Goal: Information Seeking & Learning: Find specific fact

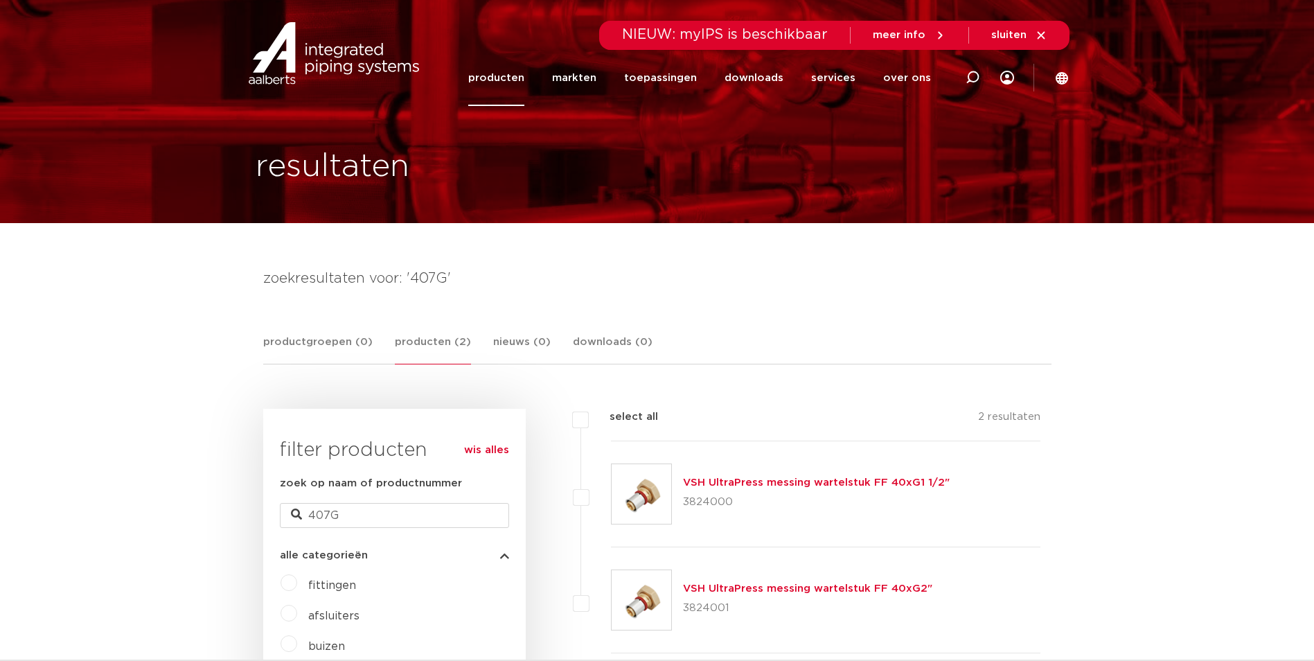
click at [749, 479] on link "VSH UltraPress messing wartelstuk FF 40xG1 1/2"" at bounding box center [816, 482] width 267 height 10
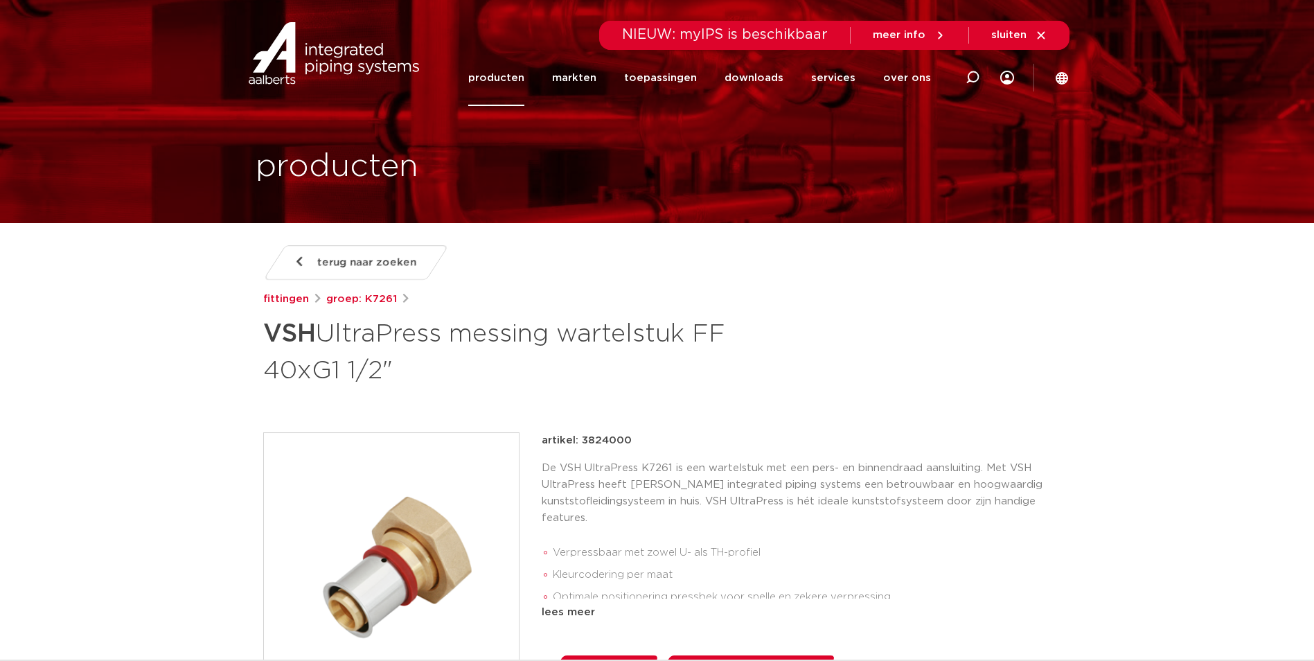
click at [446, 559] on img at bounding box center [391, 560] width 255 height 255
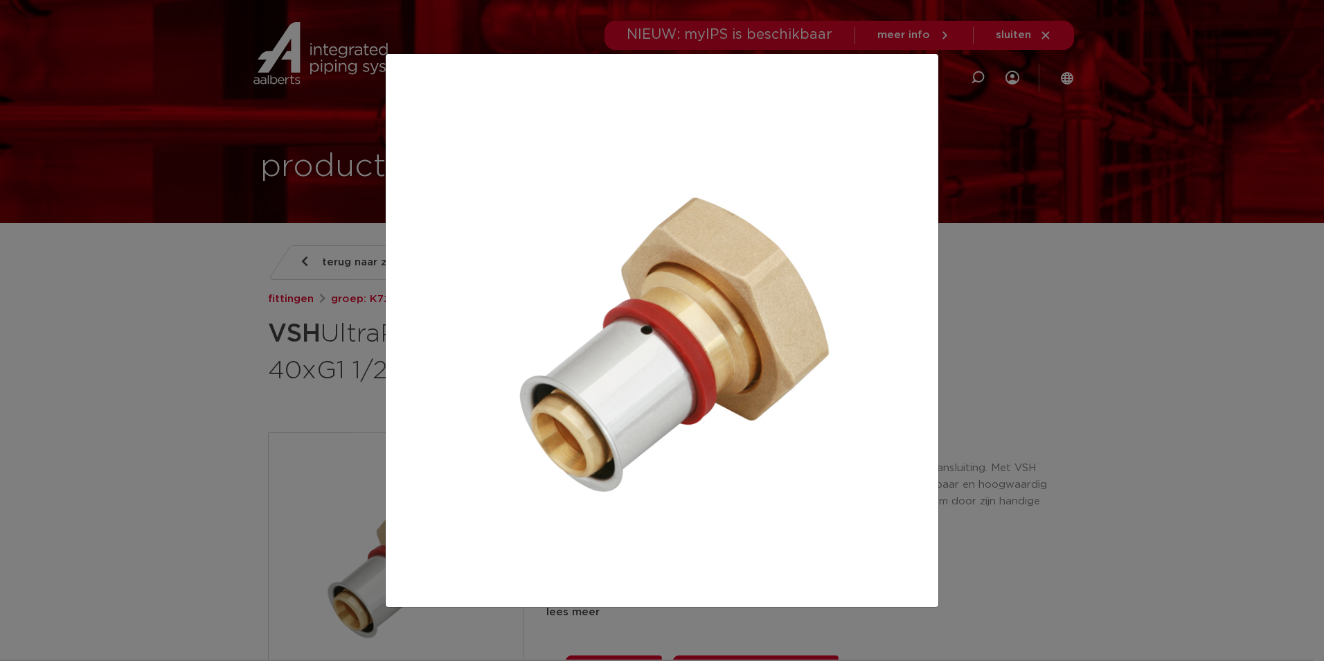
click at [1005, 445] on div at bounding box center [662, 330] width 1324 height 661
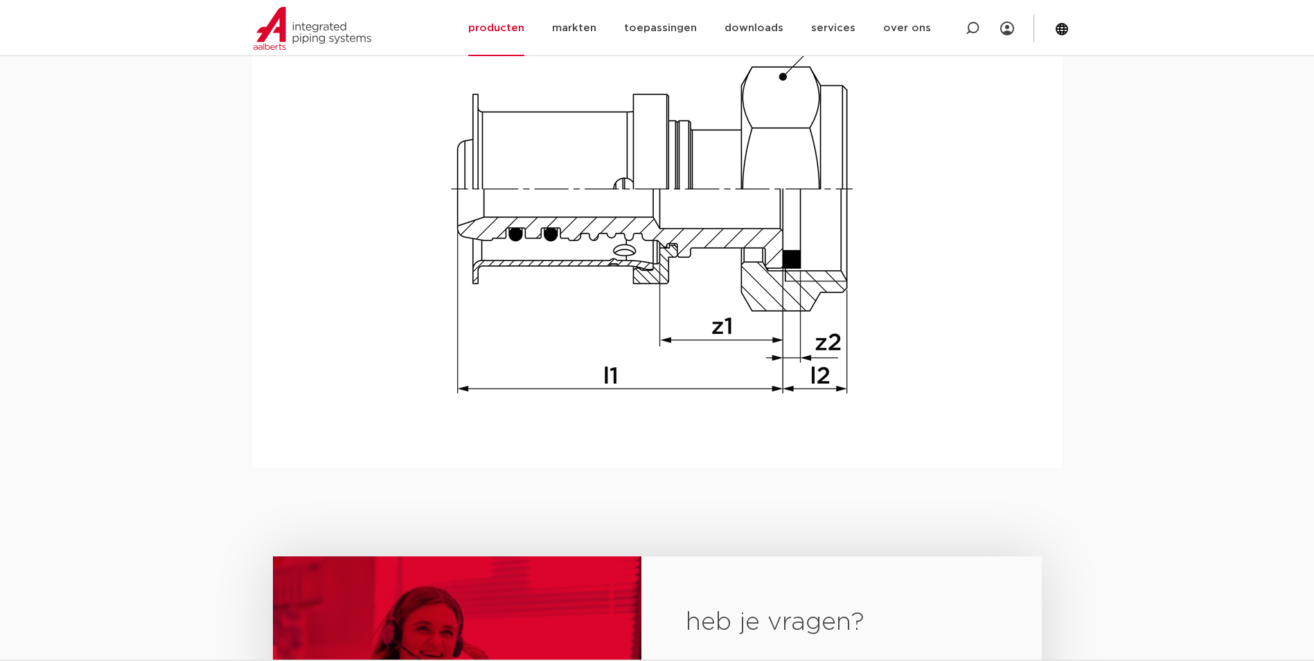
scroll to position [1333, 0]
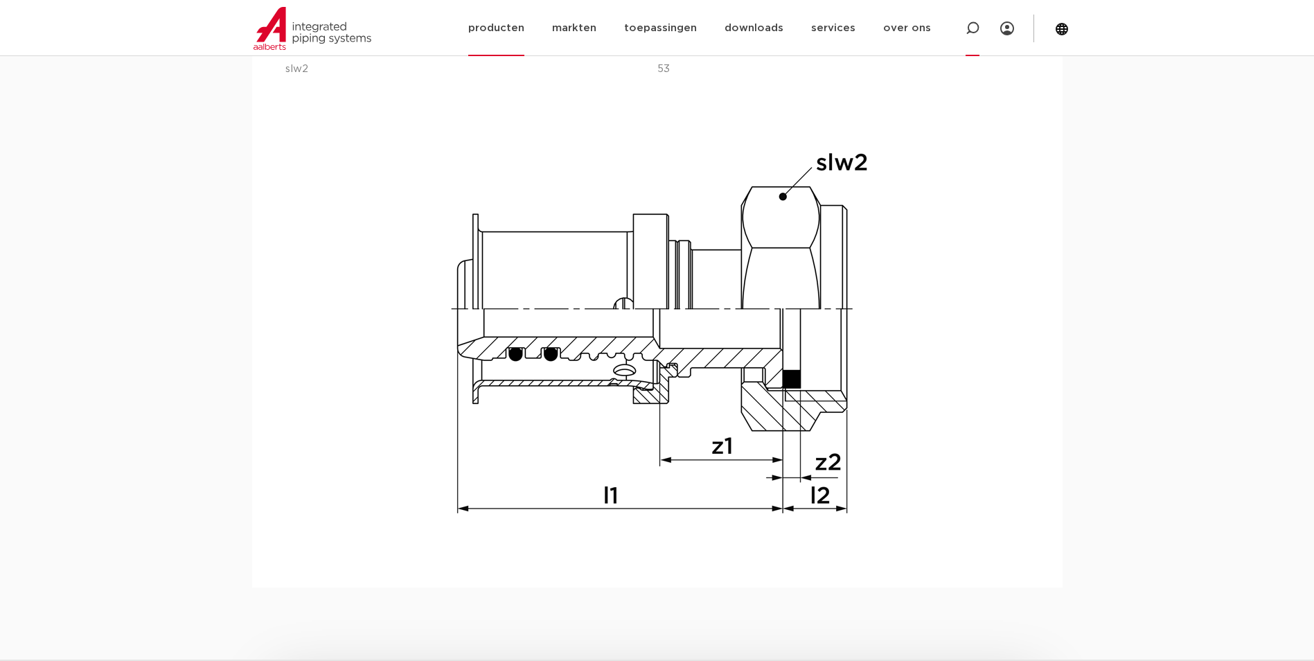
click at [970, 17] on div at bounding box center [973, 28] width 14 height 56
paste input "PWR7481421"
type input "PWR7481421"
click button "Zoeken" at bounding box center [0, 0] width 0 height 0
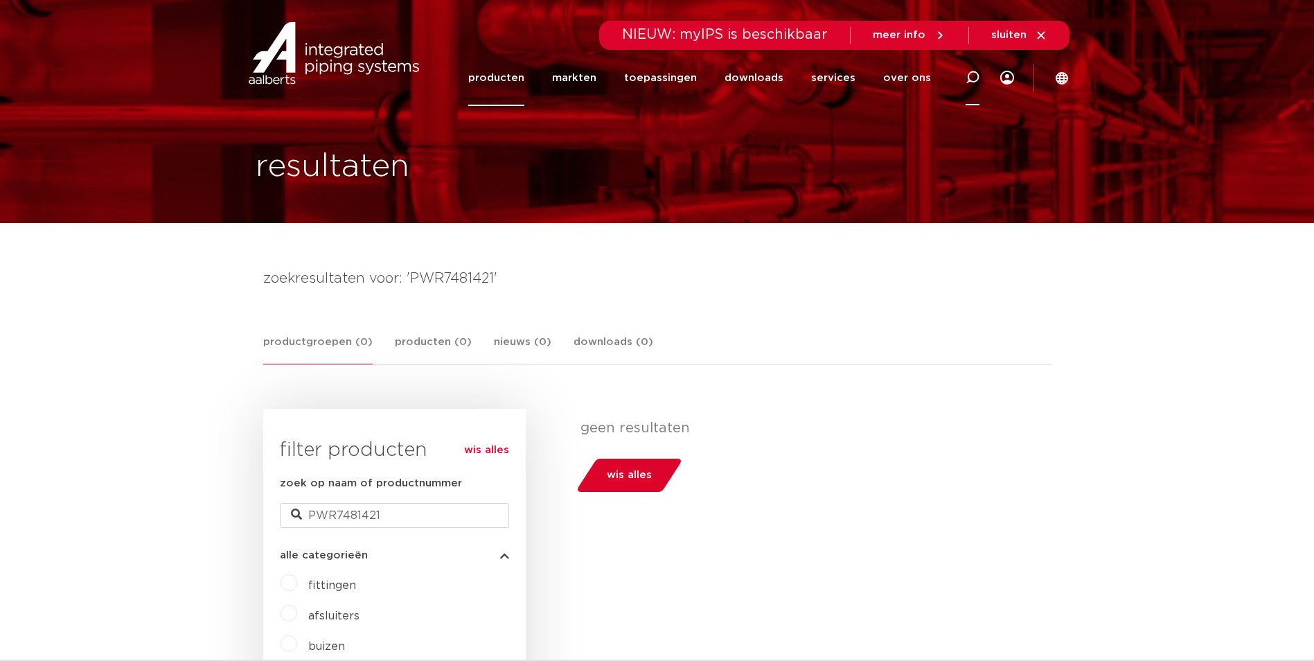
click at [968, 75] on icon at bounding box center [973, 78] width 14 height 14
type input "V"
click button "Zoeken" at bounding box center [0, 0] width 0 height 0
click at [819, 38] on span "NIEUW: myIPS is beschikbaar" at bounding box center [725, 35] width 206 height 14
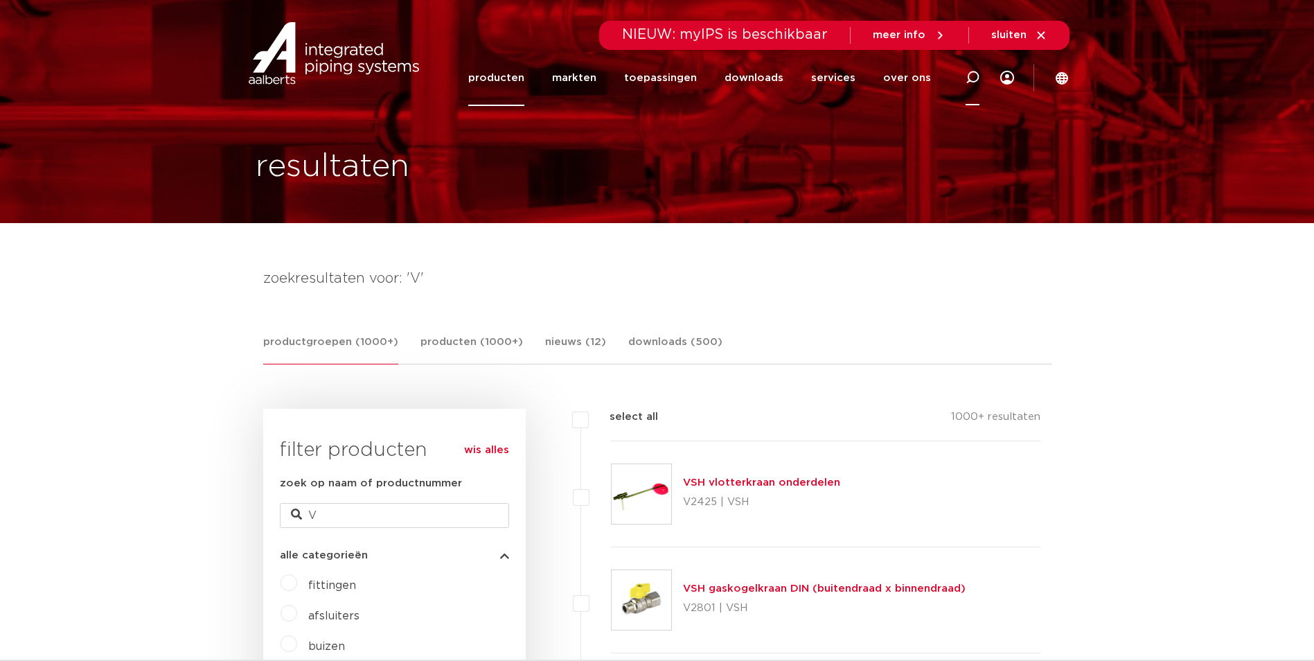
click at [969, 75] on icon at bounding box center [972, 77] width 17 height 17
paste input "6201668"
type input "6201668"
click button "Zoeken" at bounding box center [0, 0] width 0 height 0
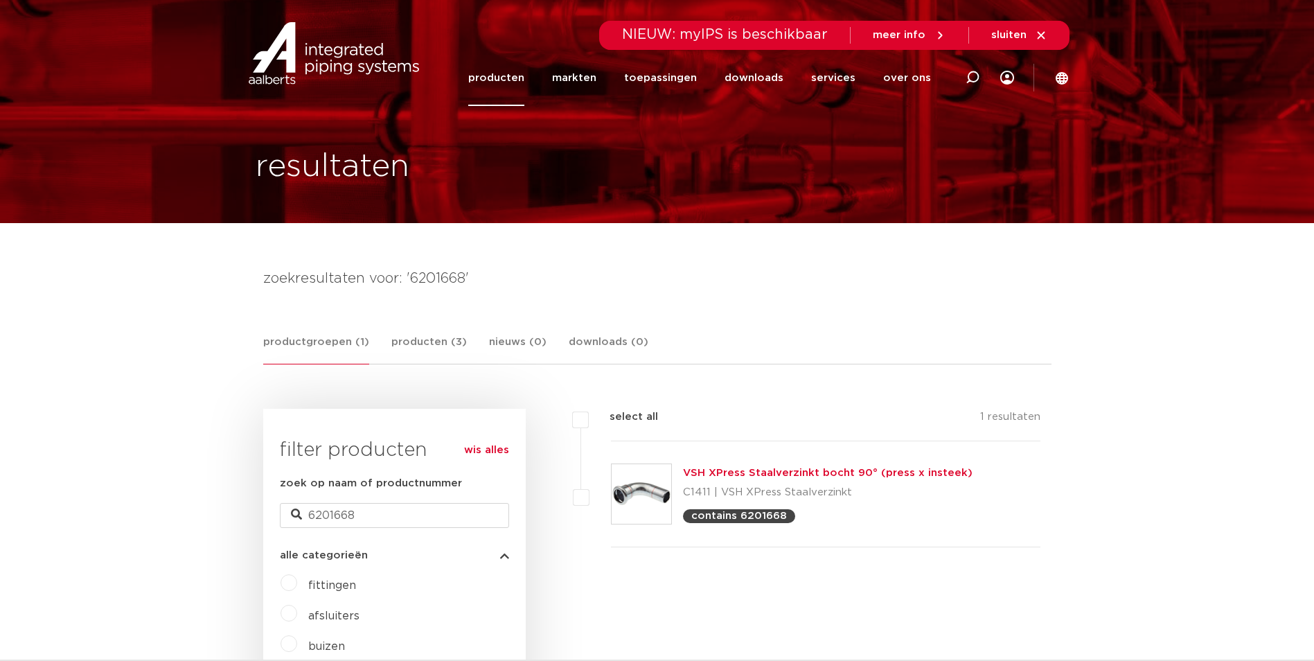
click at [830, 472] on link "VSH XPress Staalverzinkt bocht 90° (press x insteek)" at bounding box center [828, 473] width 290 height 10
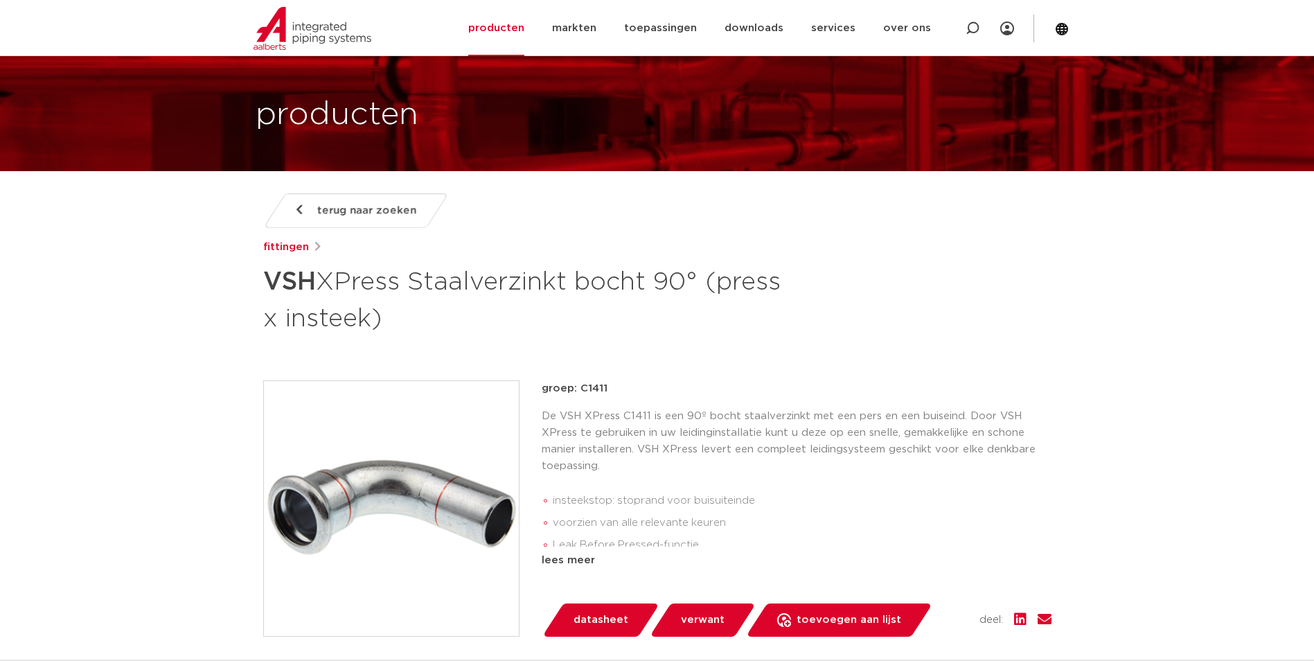
scroll to position [69, 0]
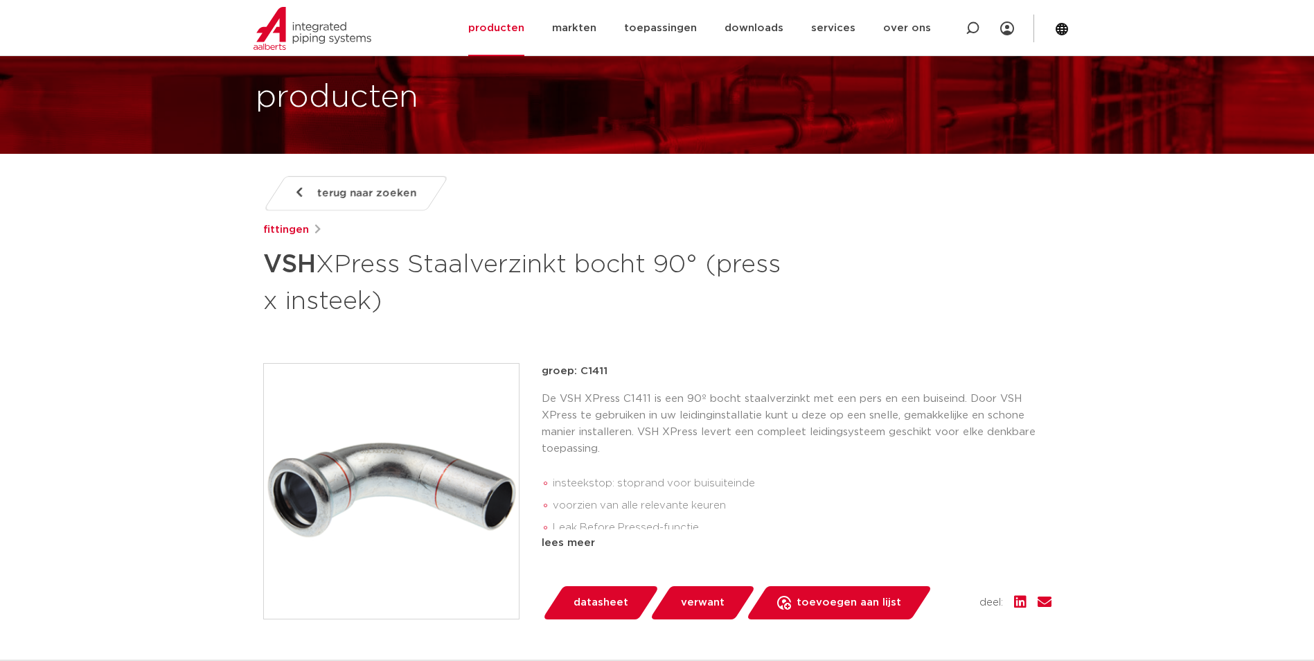
click at [459, 477] on img at bounding box center [391, 491] width 255 height 255
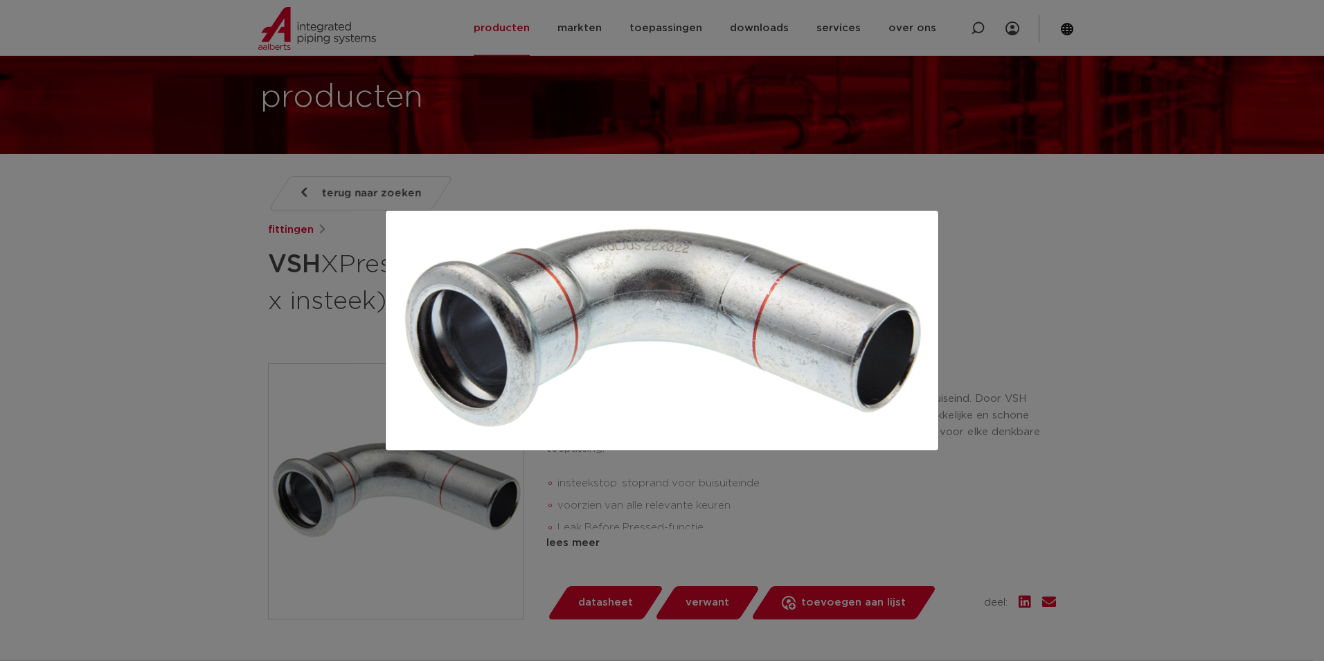
click at [1099, 319] on div at bounding box center [662, 330] width 1324 height 661
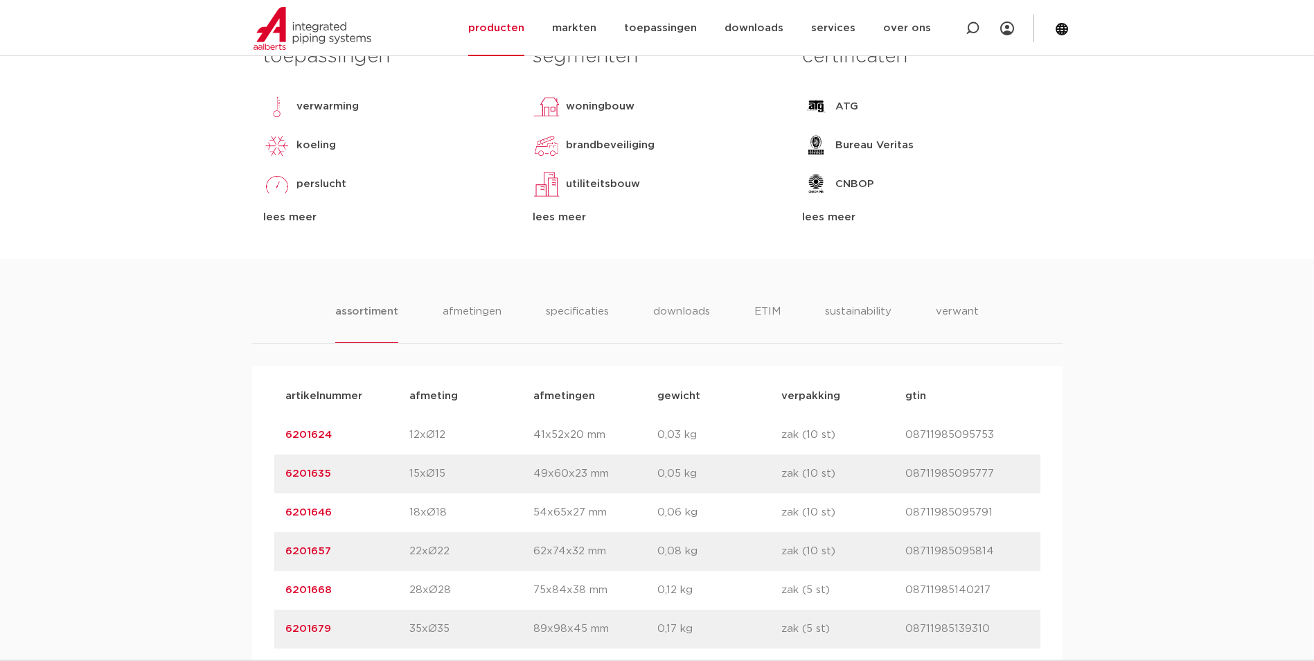
scroll to position [762, 0]
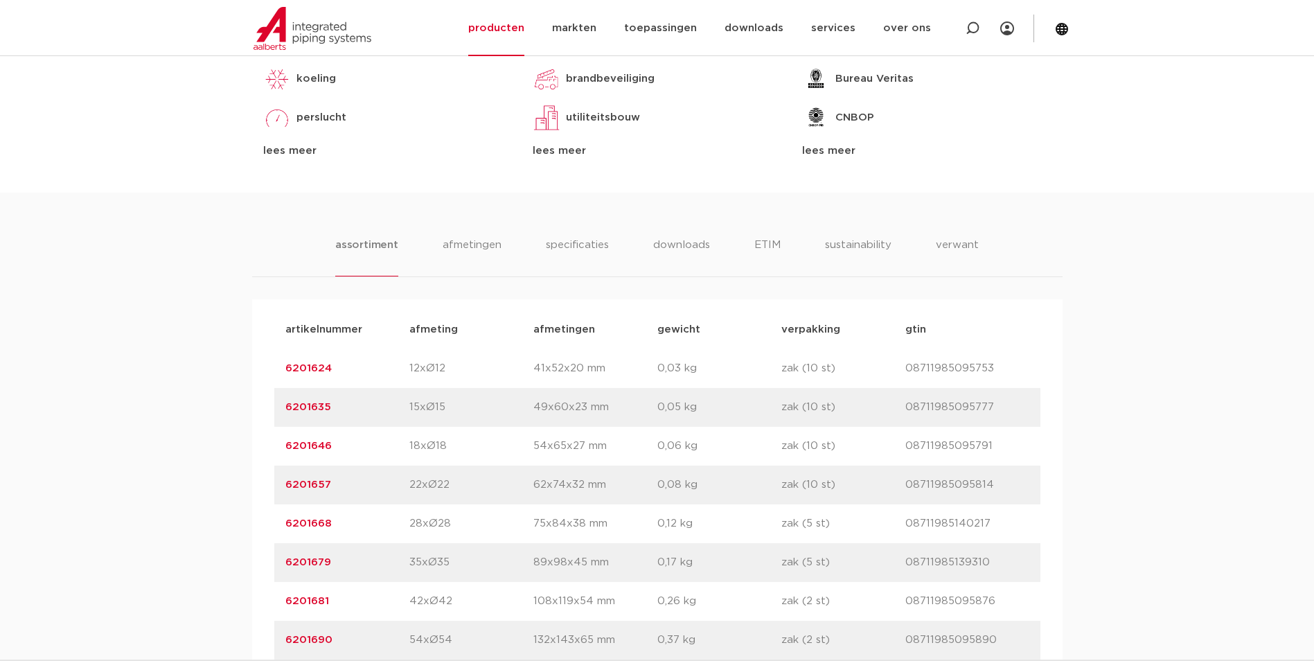
drag, startPoint x: 339, startPoint y: 523, endPoint x: 267, endPoint y: 539, distance: 73.8
click at [267, 539] on div "artikelnummer afmeting afmetingen gewicht verpakking gtin artikelnummer 6201624…" at bounding box center [657, 562] width 810 height 526
copy link "6201668"
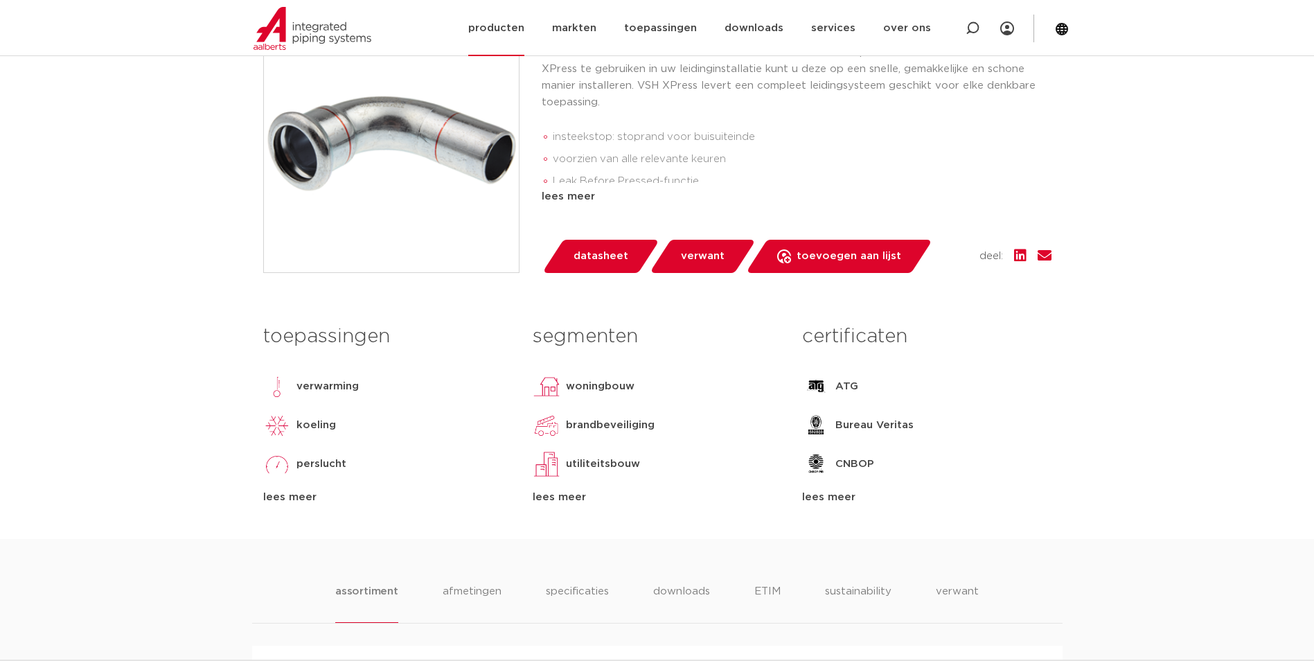
click at [966, 25] on div at bounding box center [972, 28] width 55 height 56
paste input "S1280"
click at [614, 14] on input "S1280" at bounding box center [767, 27] width 436 height 28
type input "S1280"
click button "Zoeken" at bounding box center [0, 0] width 0 height 0
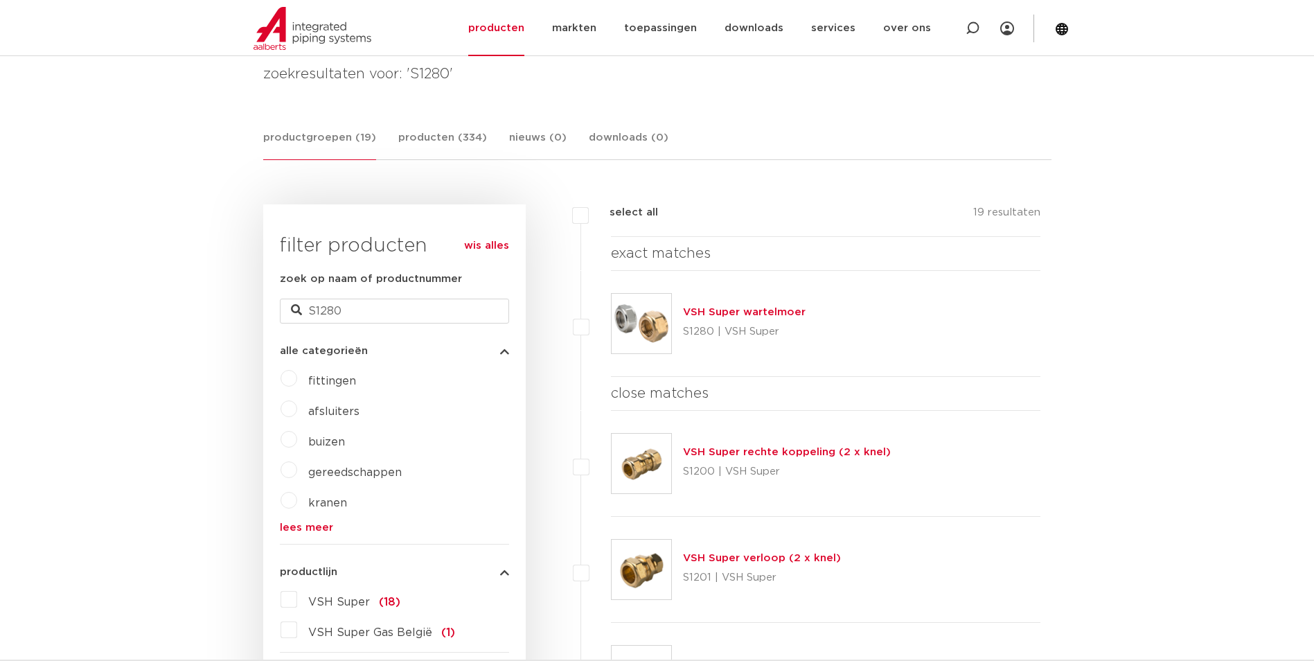
scroll to position [208, 0]
click at [749, 306] on link "VSH Super wartelmoer" at bounding box center [744, 308] width 123 height 10
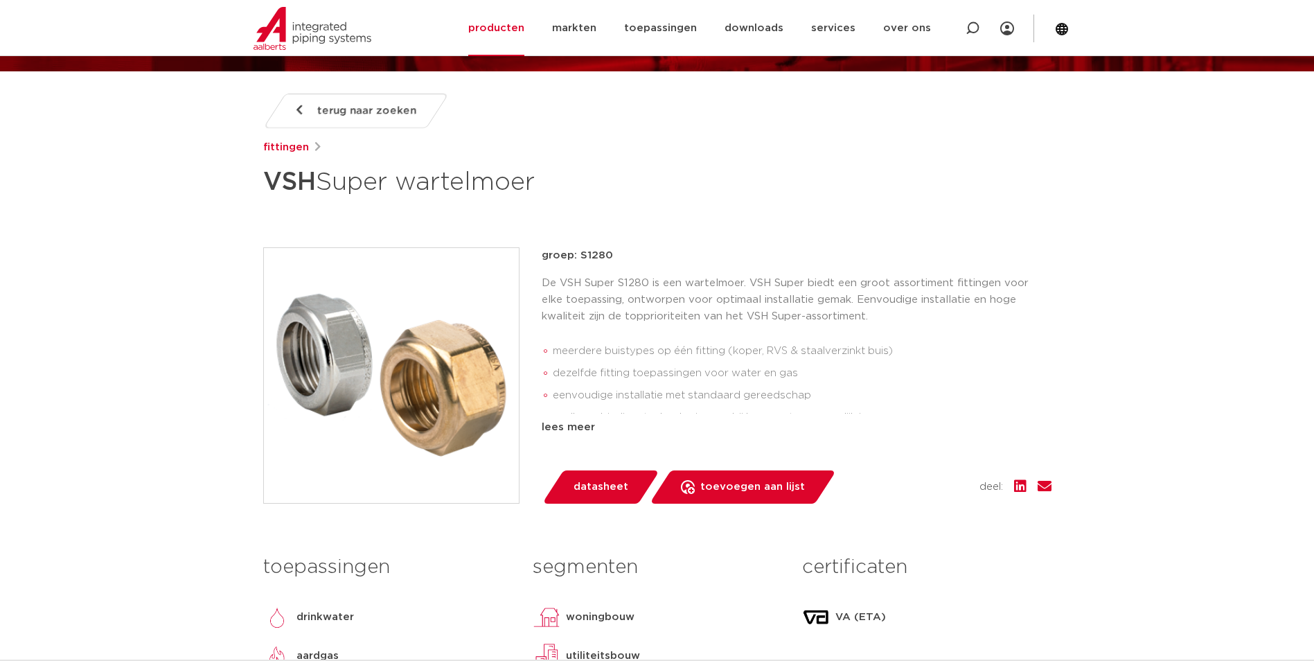
scroll to position [139, 0]
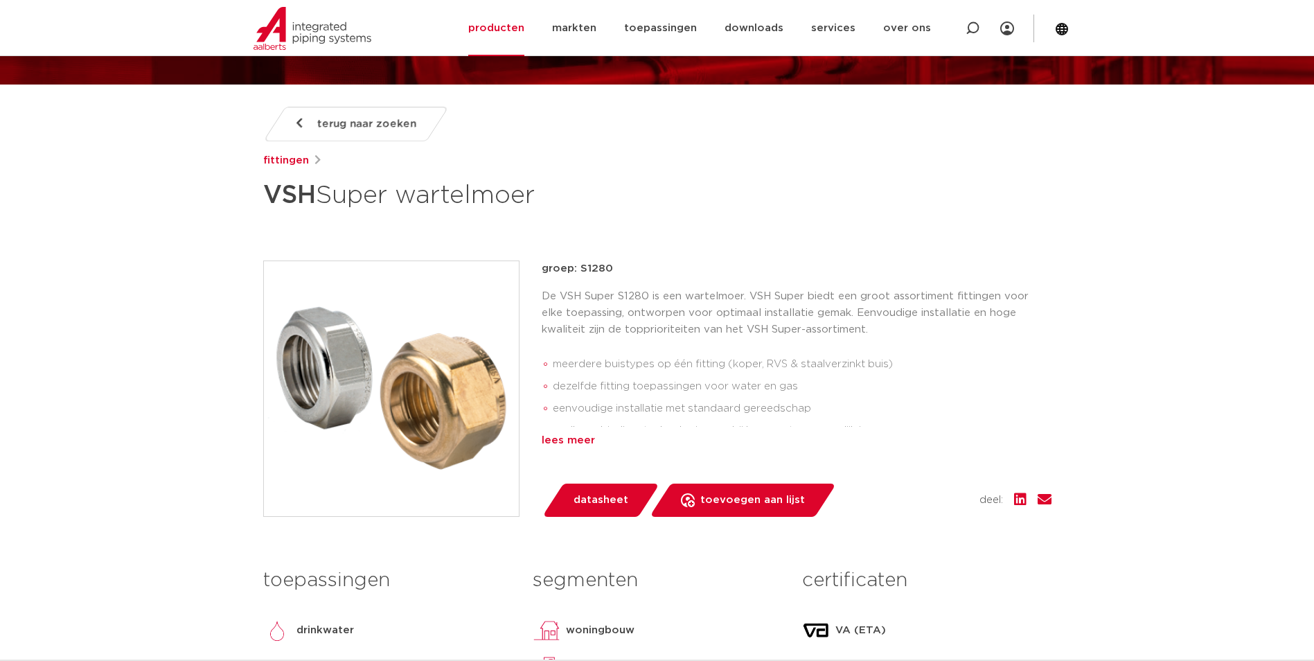
click at [563, 443] on div "lees meer" at bounding box center [797, 440] width 510 height 17
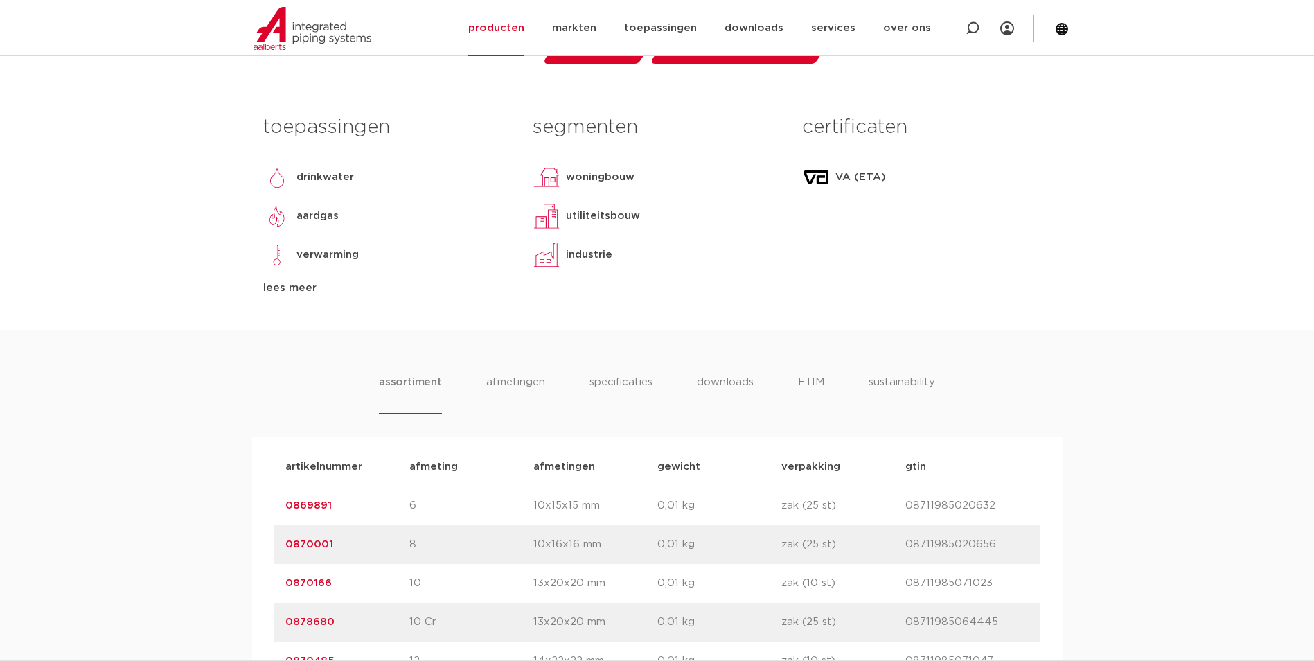
scroll to position [623, 0]
click at [709, 390] on li "downloads" at bounding box center [724, 392] width 57 height 39
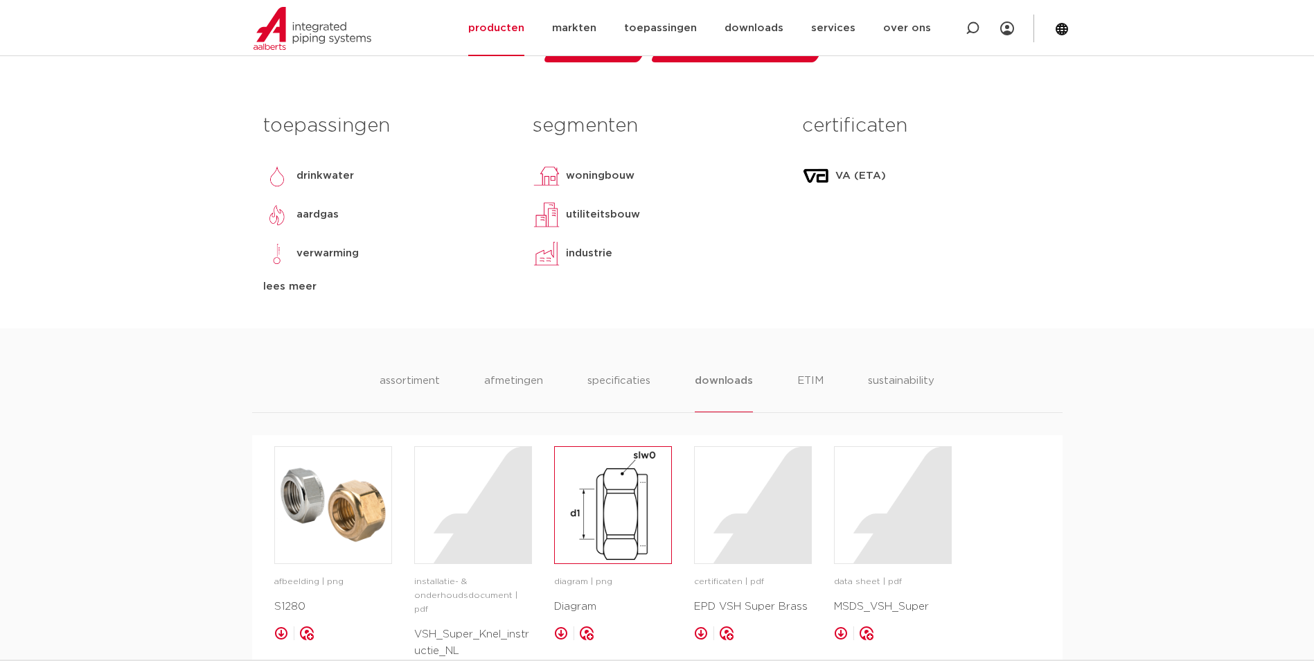
click at [596, 528] on img at bounding box center [613, 505] width 116 height 116
click at [349, 523] on img at bounding box center [333, 505] width 116 height 116
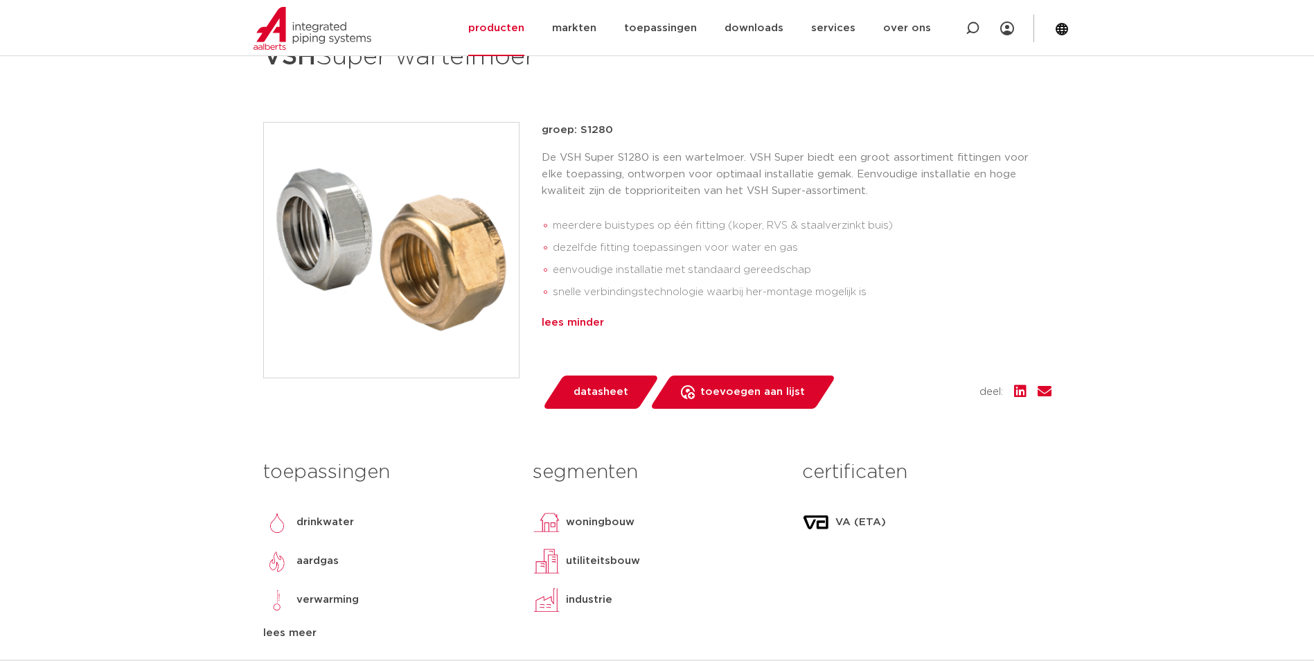
scroll to position [0, 0]
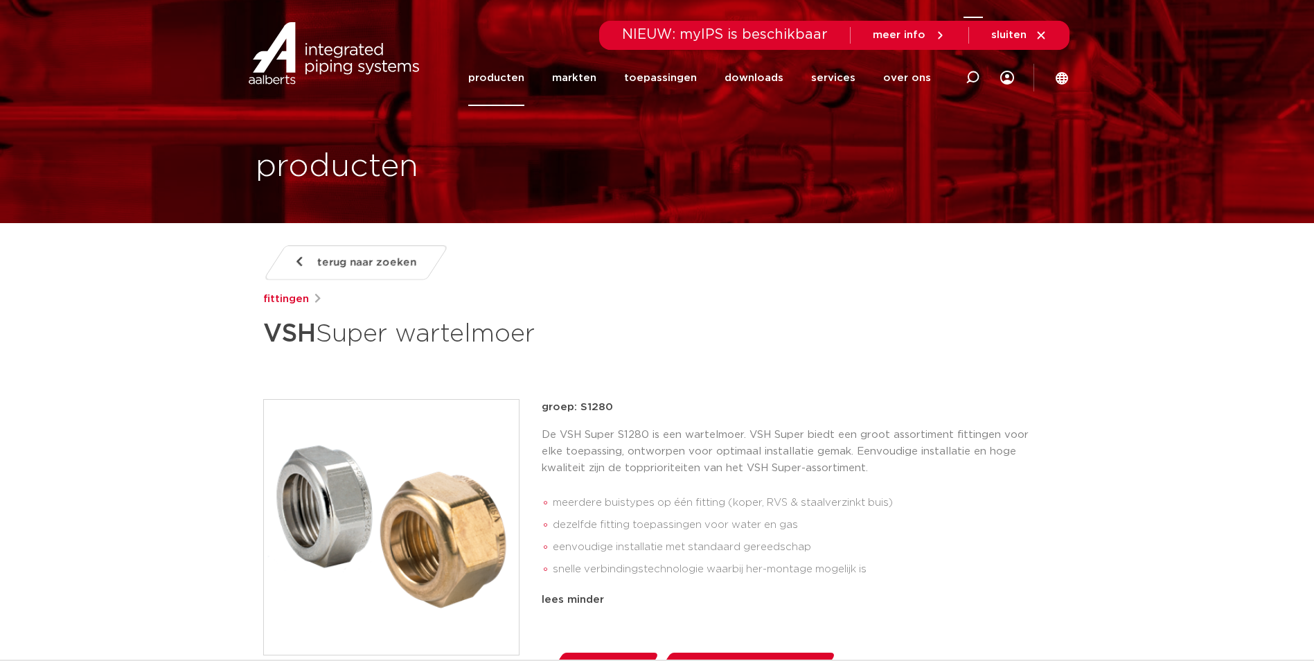
click at [984, 70] on div at bounding box center [972, 77] width 55 height 57
paste input "C1405"
type input "C1405"
click button "Zoeken" at bounding box center [0, 0] width 0 height 0
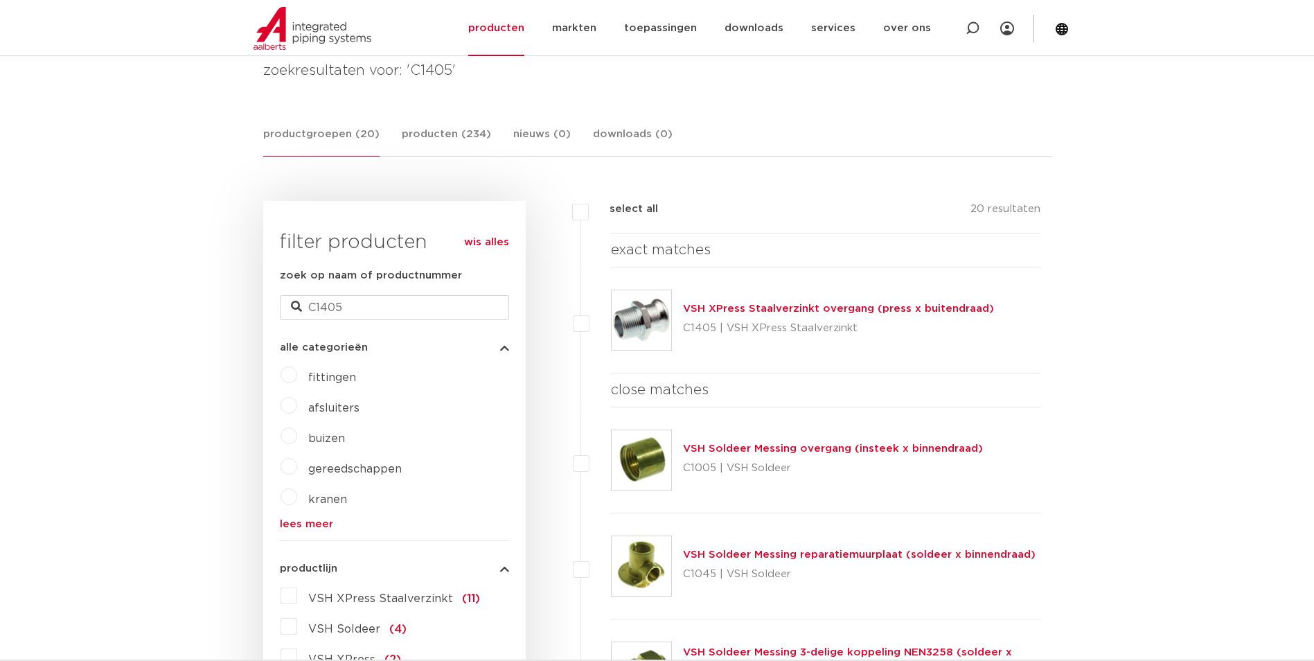
click at [833, 306] on link "VSH XPress Staalverzinkt overgang (press x buitendraad)" at bounding box center [838, 308] width 311 height 10
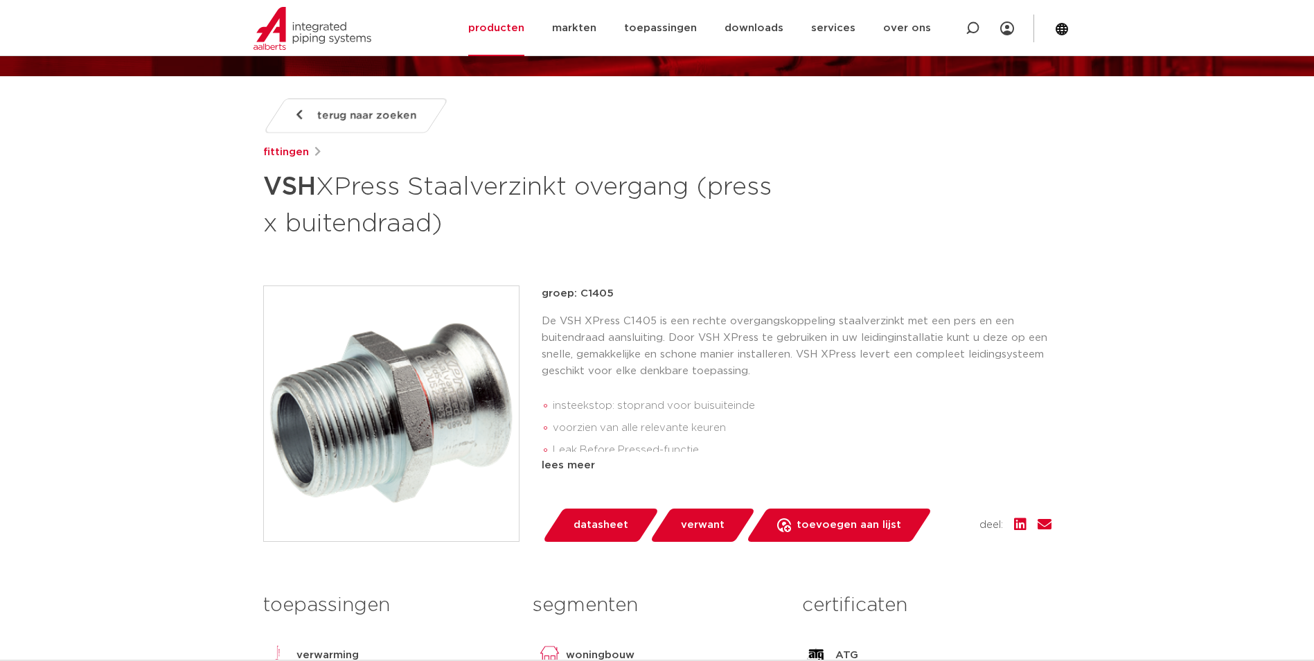
scroll to position [346, 0]
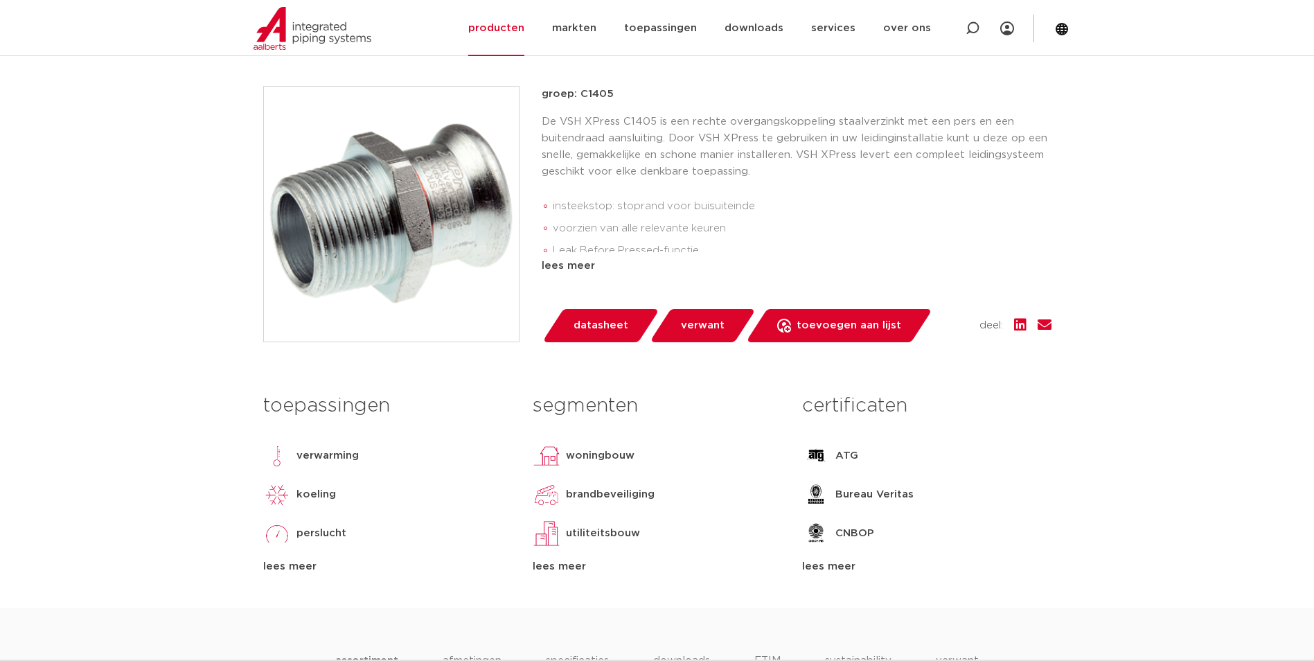
click at [902, 253] on div "groep: C1405 De VSH XPress C1405 is een rechte overgangskoppeling staalverzinkt…" at bounding box center [797, 180] width 510 height 188
click at [567, 260] on div "lees meer" at bounding box center [797, 266] width 510 height 17
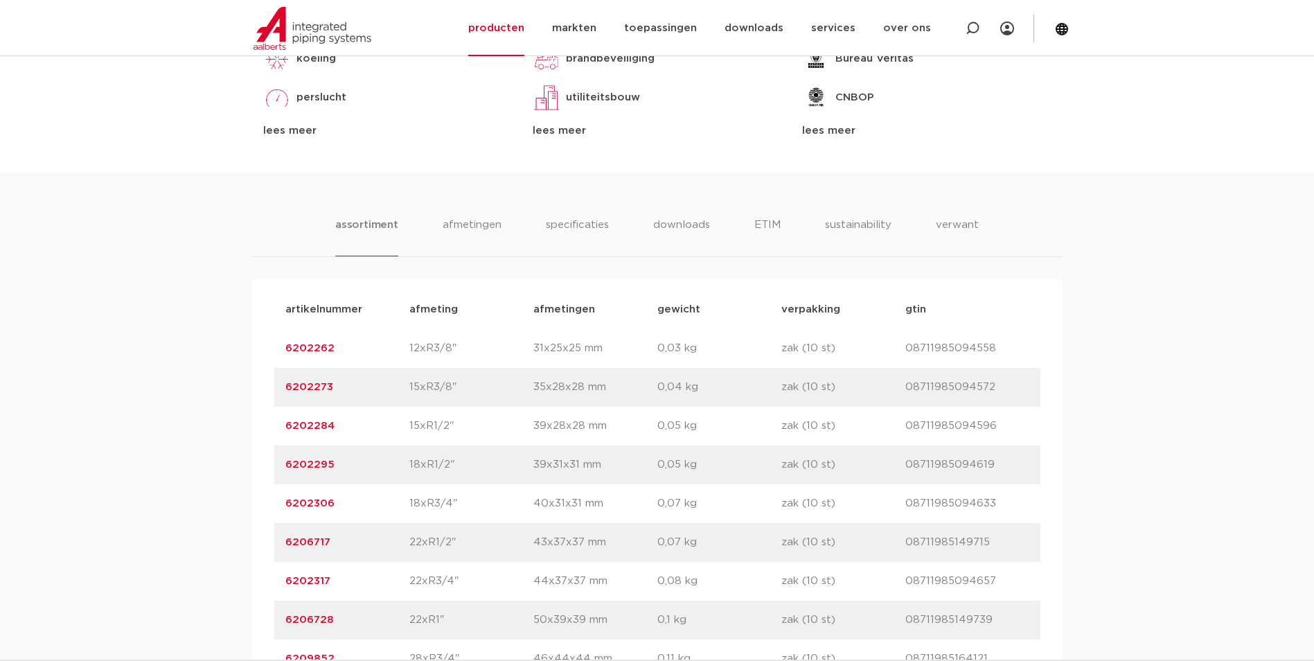
scroll to position [831, 0]
click at [332, 501] on link "6202306" at bounding box center [309, 501] width 49 height 10
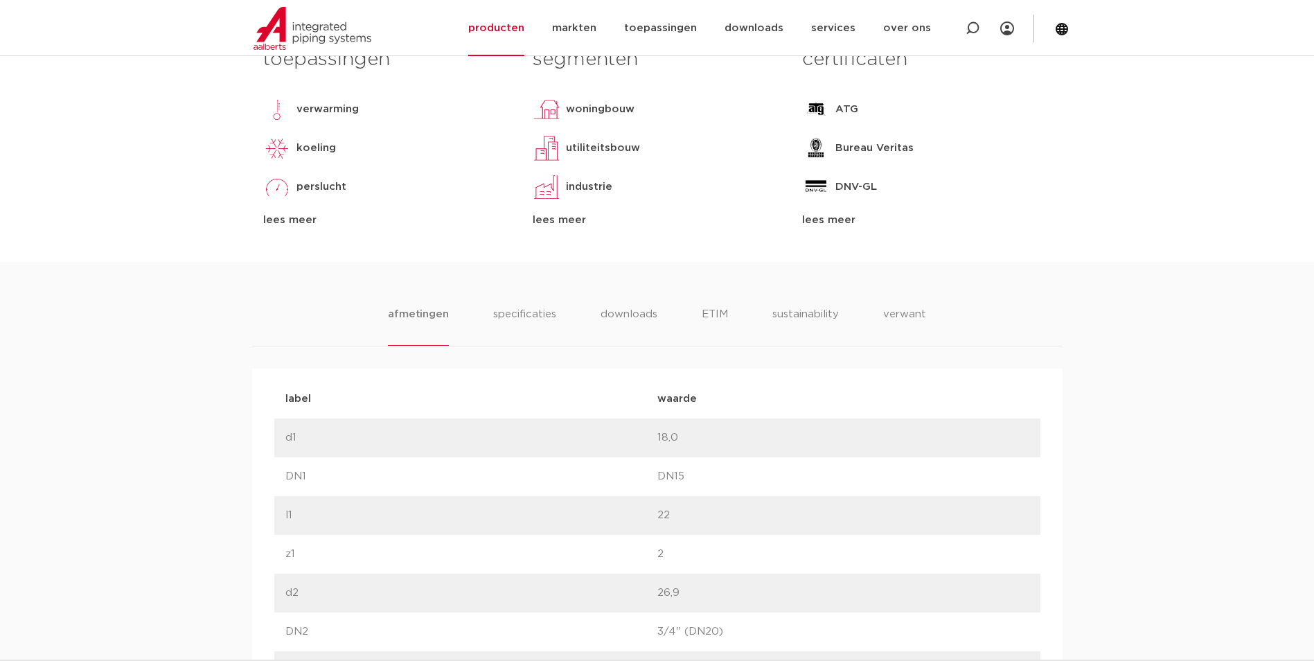
scroll to position [831, 0]
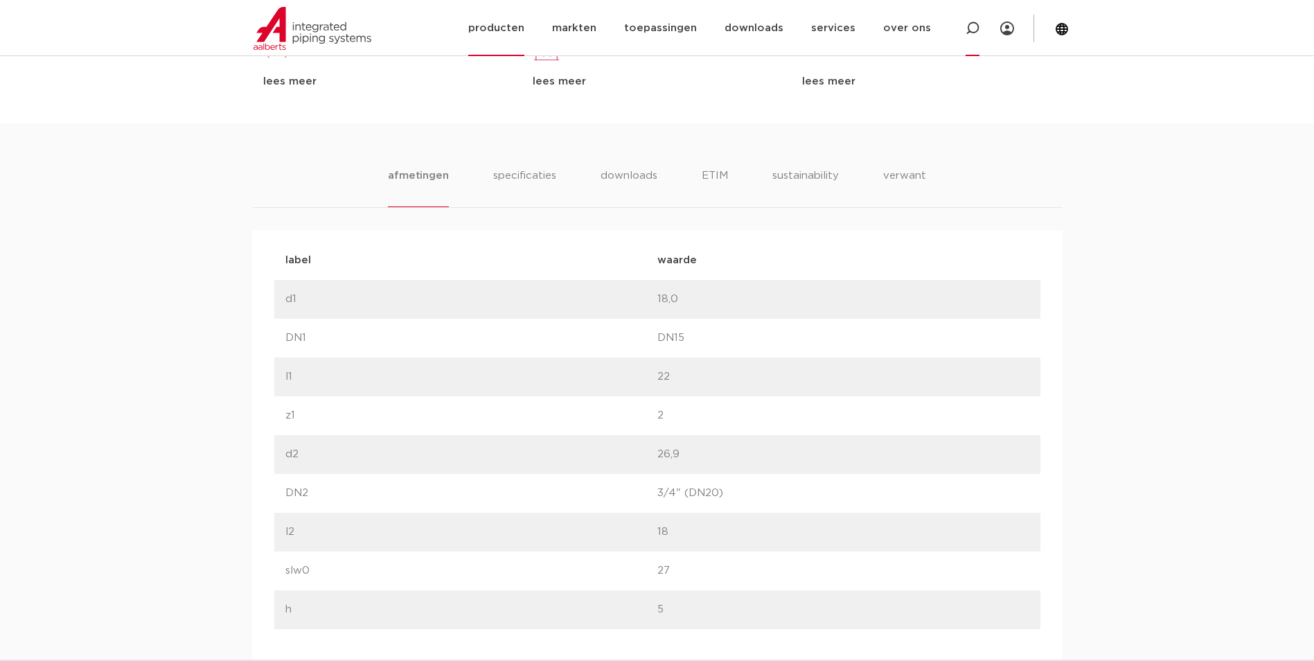
click at [970, 23] on icon at bounding box center [972, 28] width 17 height 17
paste input "701S"
type input "701S"
click button "Zoeken" at bounding box center [0, 0] width 0 height 0
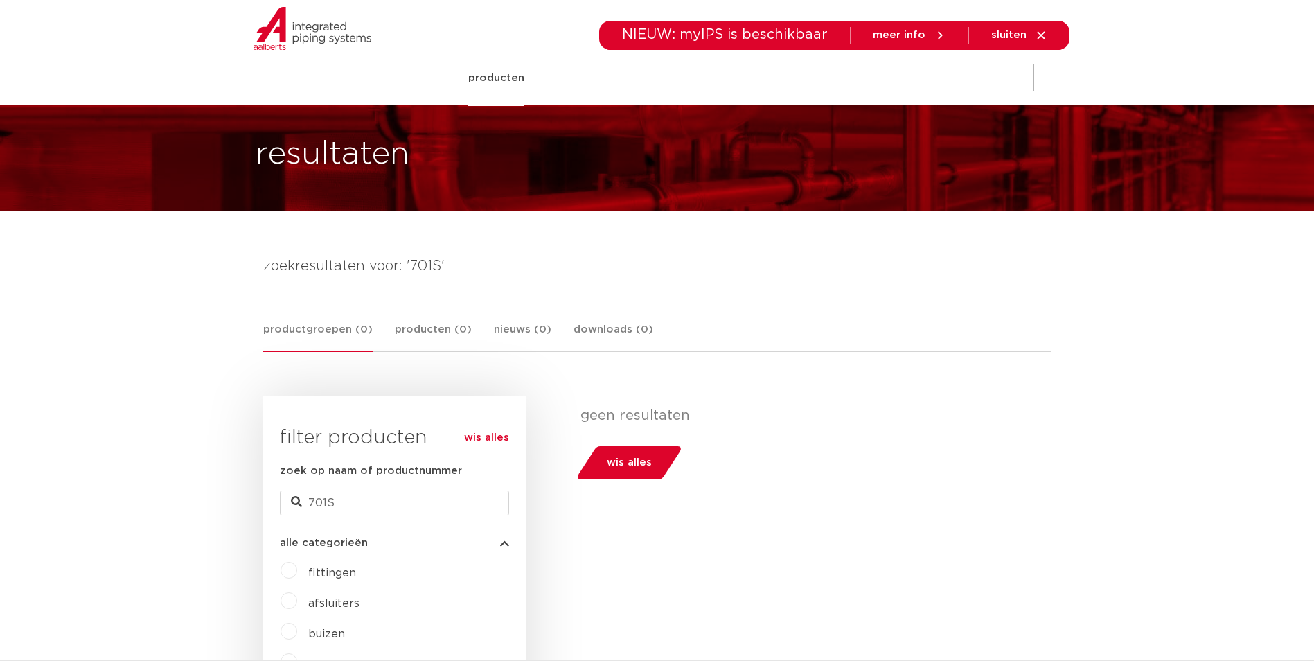
scroll to position [208, 0]
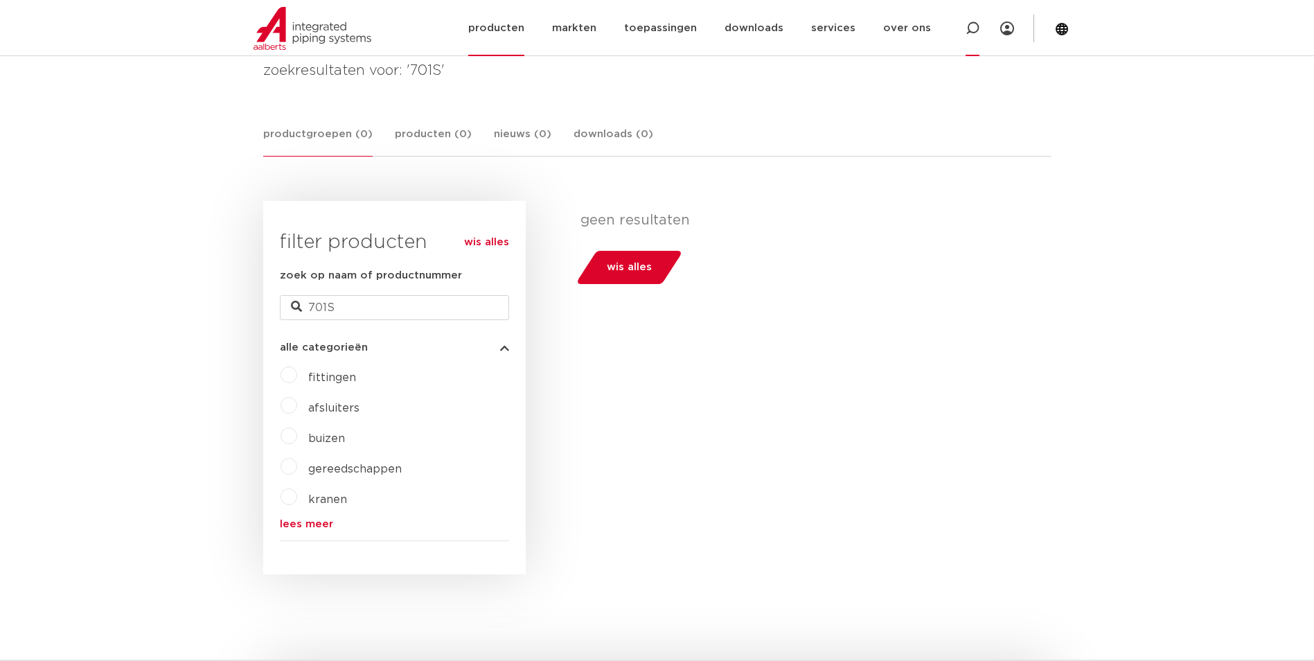
click at [959, 30] on div at bounding box center [972, 28] width 55 height 56
paste input "SP4243GV"
type input "SP4243GV"
click button "Zoeken" at bounding box center [0, 0] width 0 height 0
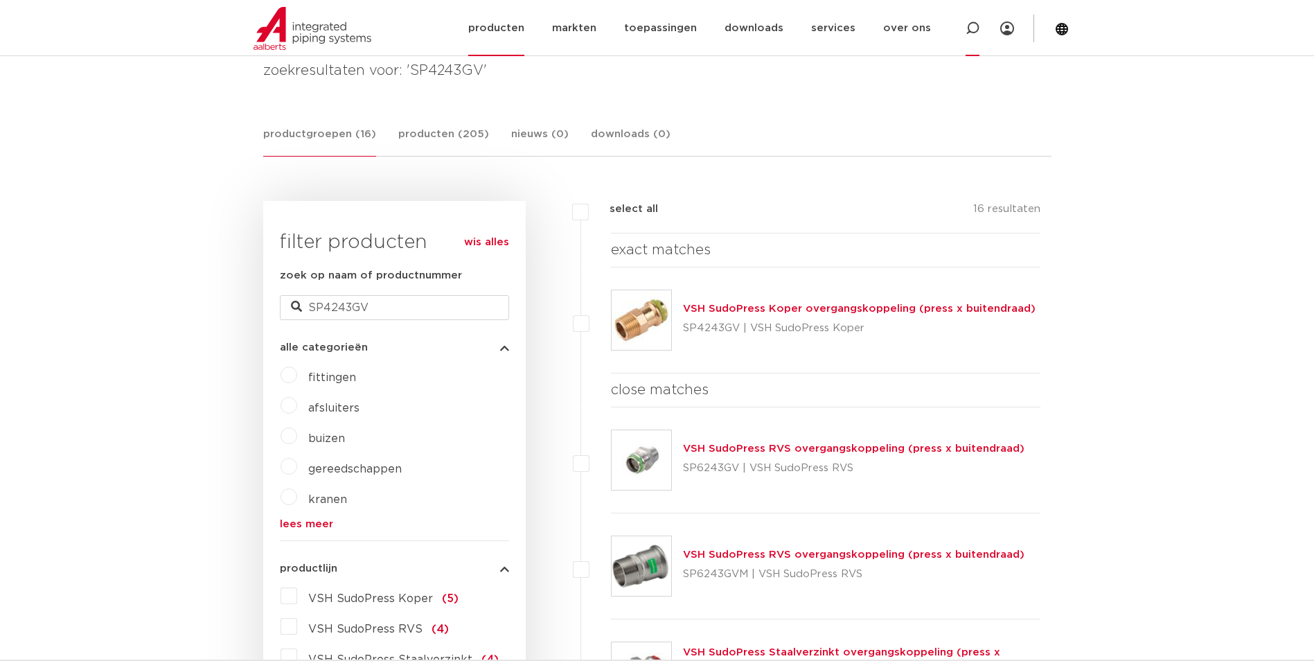
click at [977, 30] on icon at bounding box center [972, 28] width 17 height 17
paste input "45874"
type input "45874"
click button "Zoeken" at bounding box center [0, 0] width 0 height 0
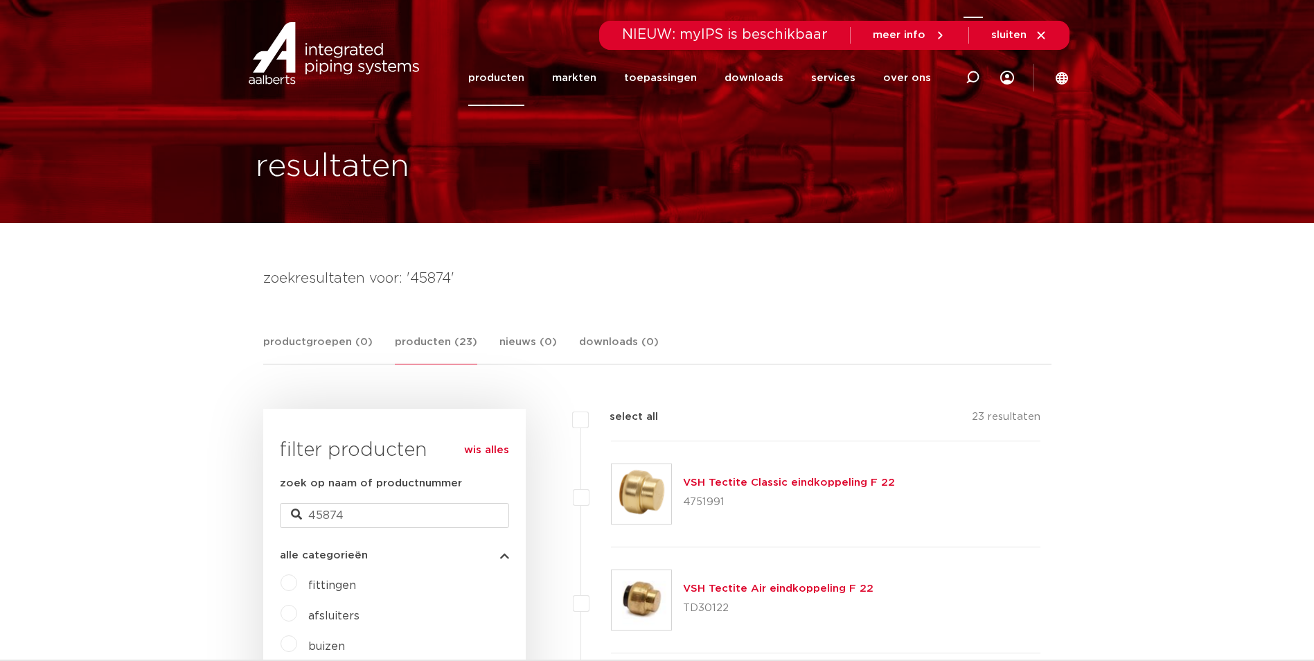
click at [979, 71] on icon at bounding box center [973, 78] width 14 height 14
paste input "TX12"
type input "TX12"
click button "Zoeken" at bounding box center [0, 0] width 0 height 0
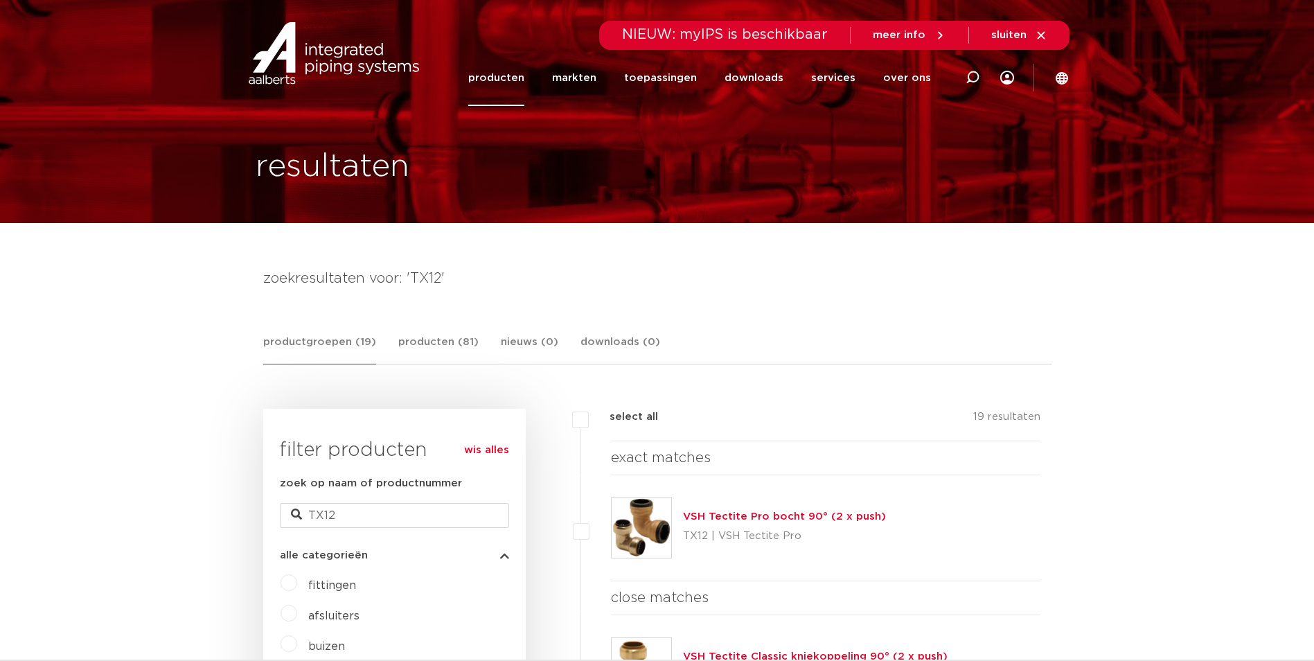
click at [853, 515] on link "VSH Tectite Pro bocht 90° (2 x push)" at bounding box center [784, 516] width 203 height 10
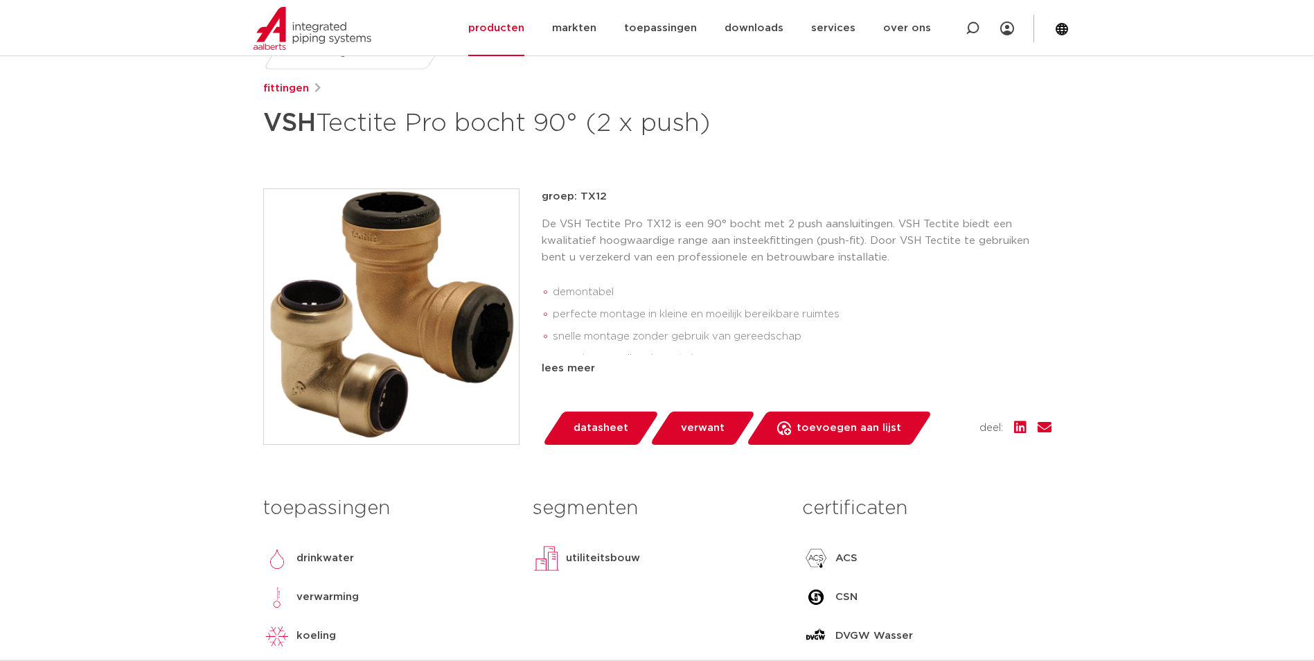
scroll to position [208, 0]
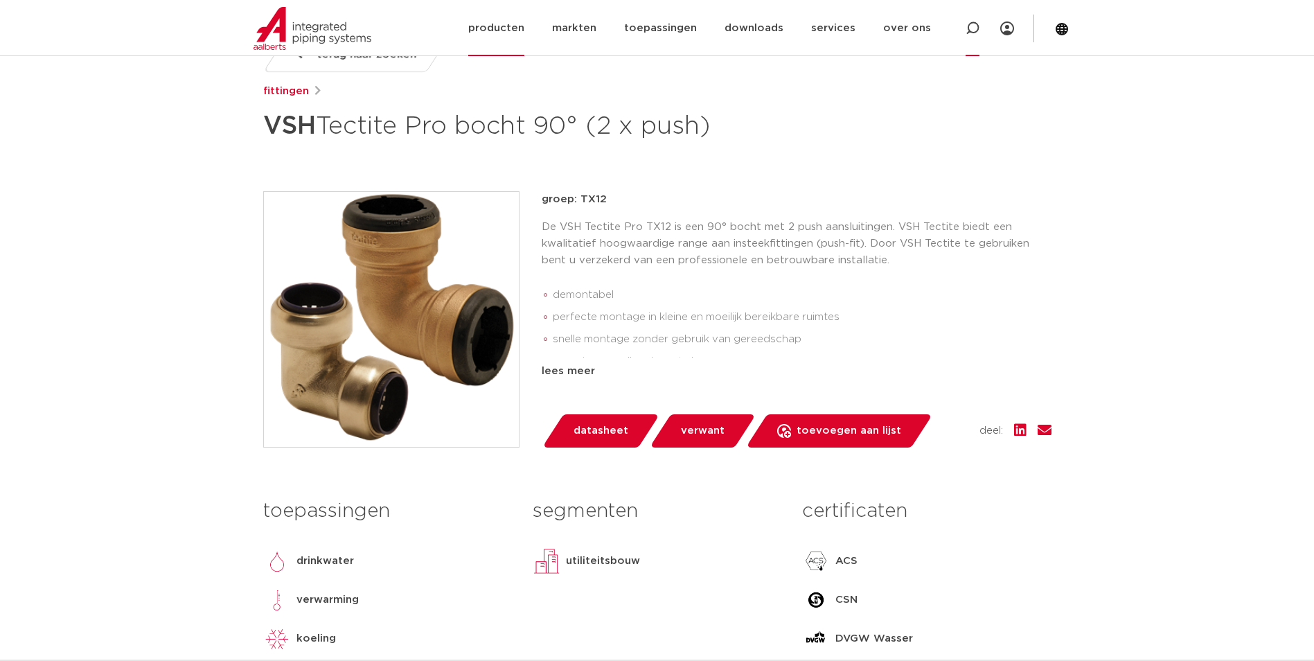
click at [959, 37] on div at bounding box center [972, 28] width 55 height 56
paste input "6331G"
type input "6331G"
click button "Zoeken" at bounding box center [0, 0] width 0 height 0
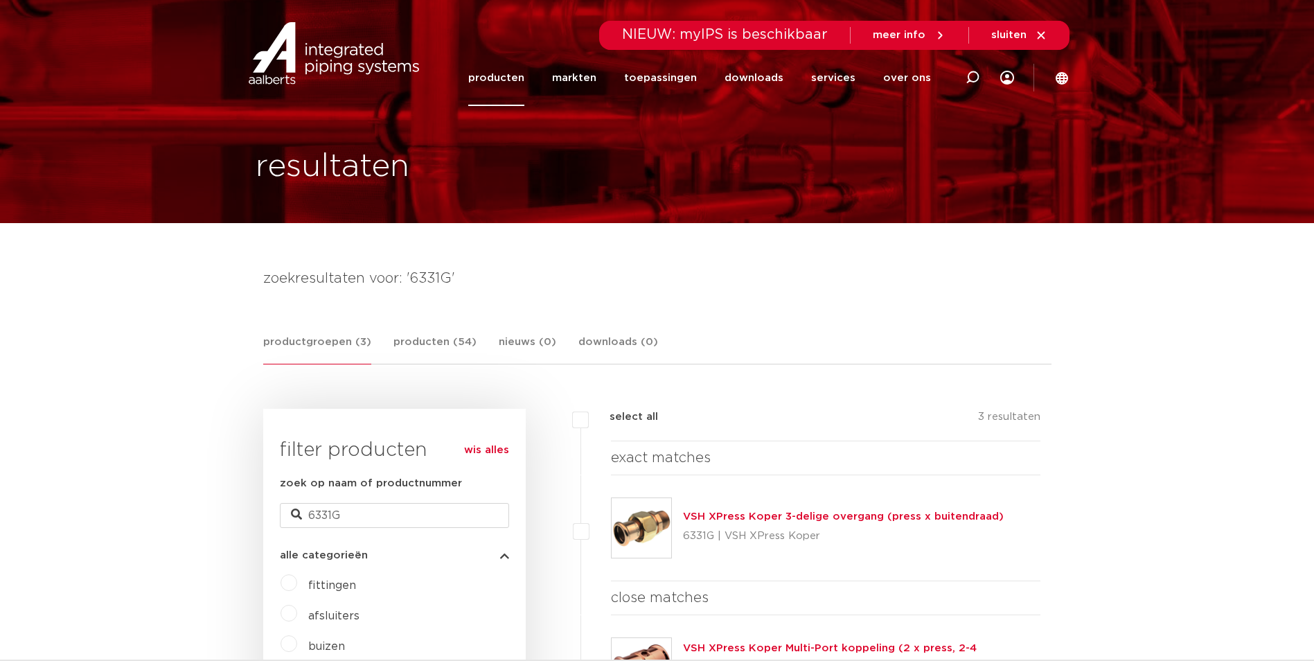
click at [840, 520] on link "VSH XPress Koper 3-delige overgang (press x buitendraad)" at bounding box center [843, 516] width 321 height 10
